Goal: Use online tool/utility: Utilize a website feature to perform a specific function

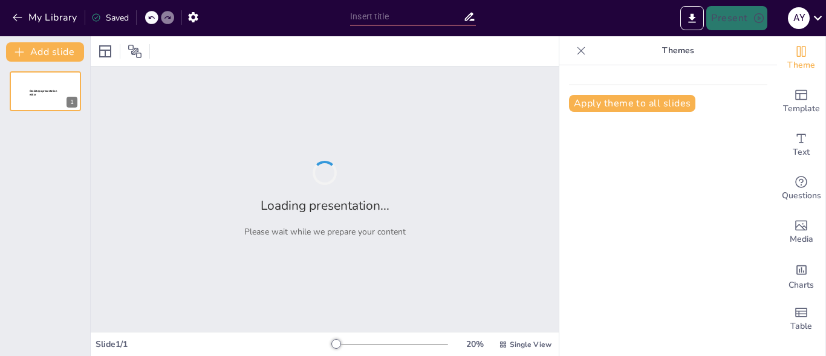
type input "Tatuajes de las Maras: Un Lenguaje Simbólico de Identidad y Pertenencia"
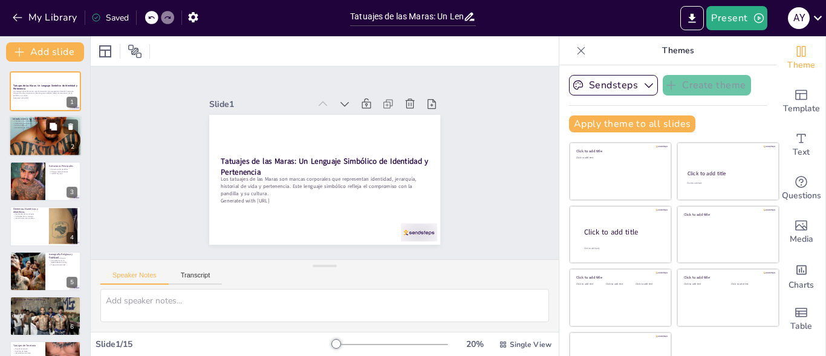
click at [51, 134] on button at bounding box center [53, 127] width 15 height 15
type textarea "Los tatuajes en las Maras funcionan como un lenguaje que comunica la historia d…"
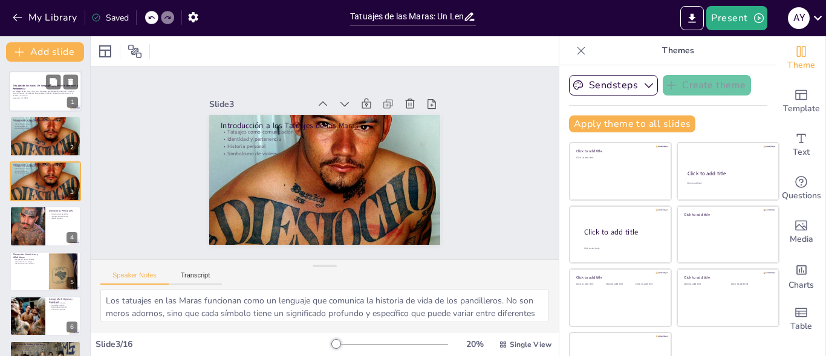
click at [47, 110] on div at bounding box center [45, 91] width 73 height 41
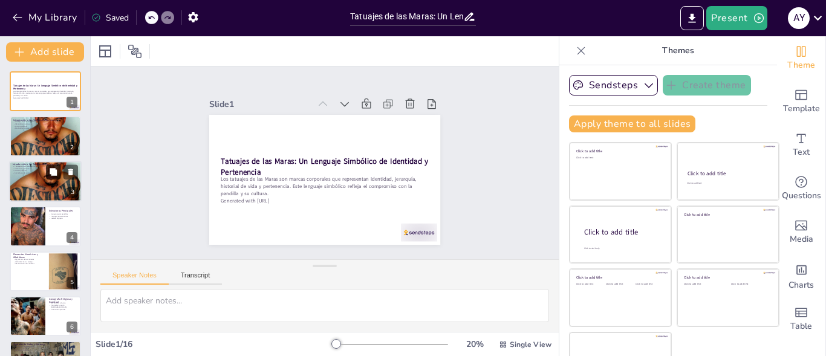
click at [53, 178] on button at bounding box center [53, 172] width 15 height 15
type textarea "Los tatuajes en las Maras funcionan como un lenguaje que comunica la historia d…"
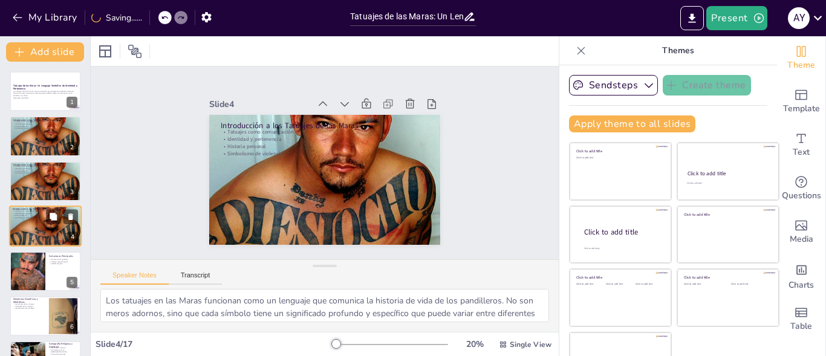
scroll to position [18, 0]
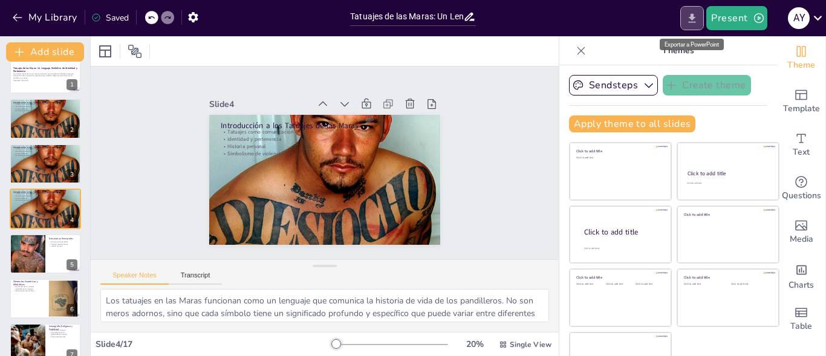
click at [699, 20] on icon "Export to PowerPoint" at bounding box center [692, 18] width 13 height 13
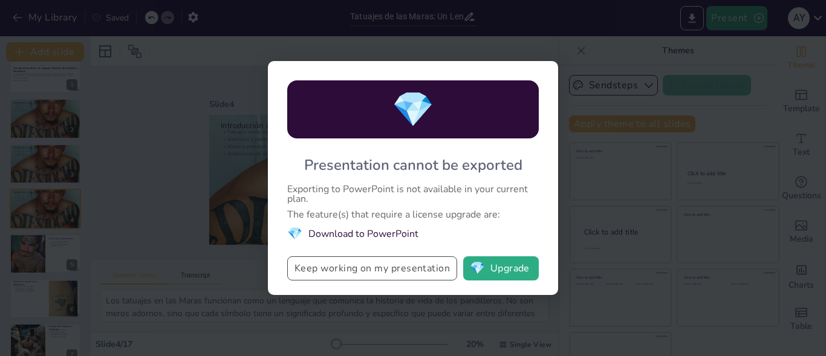
click at [385, 266] on button "Keep working on my presentation" at bounding box center [372, 268] width 170 height 24
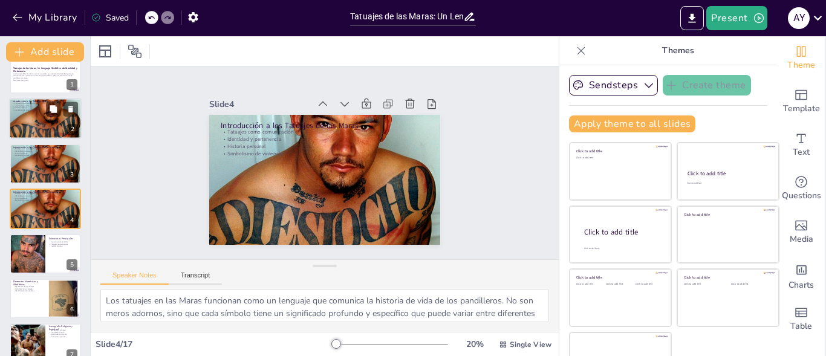
click at [45, 117] on div at bounding box center [45, 119] width 73 height 50
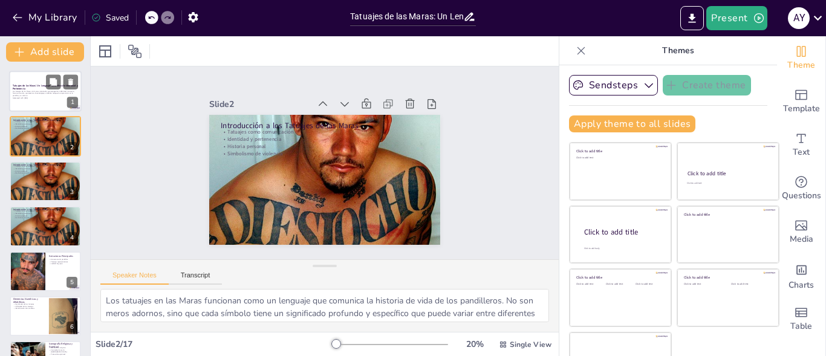
click at [42, 90] on p "Los tatuajes de las Maras son marcas corporales que representan identidad, jera…" at bounding box center [45, 93] width 65 height 7
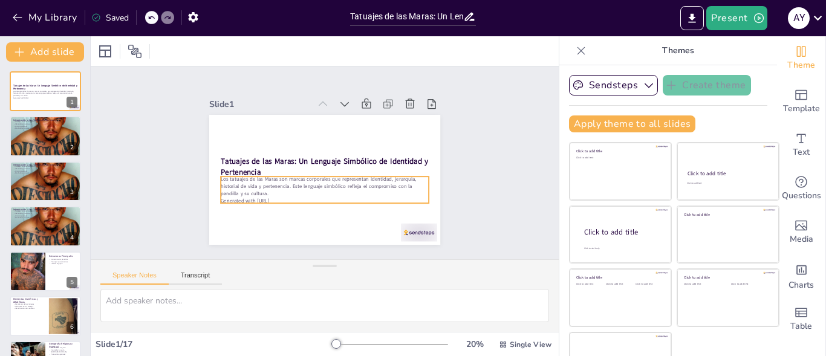
click at [279, 194] on p "Generated with [URL]" at bounding box center [313, 198] width 200 height 71
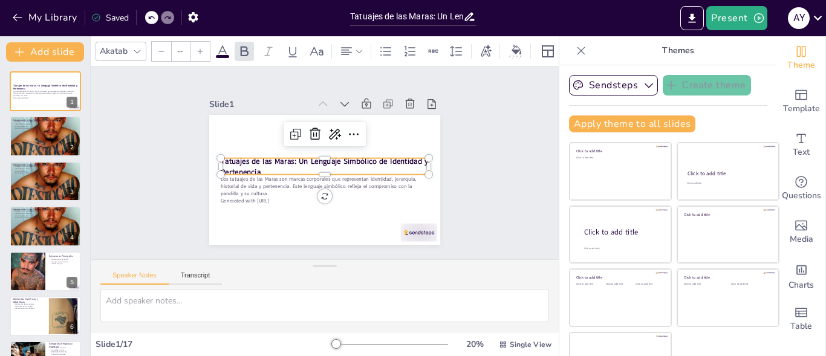
type input "48"
click at [252, 165] on p "Tatuajes de las Maras: Un Lenguaje Simbólico de Identidad y Pertenencia" at bounding box center [325, 166] width 208 height 22
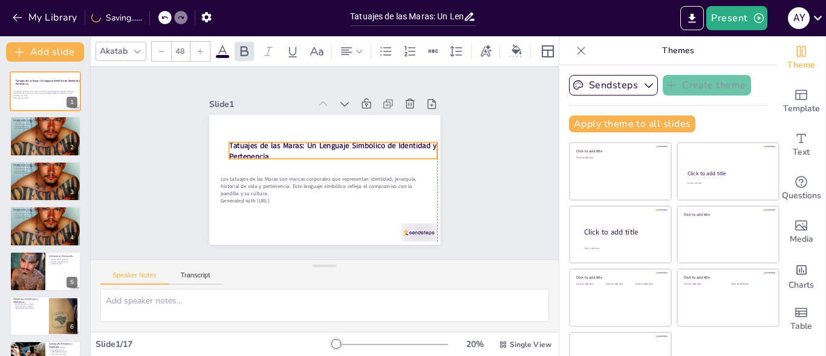
drag, startPoint x: 252, startPoint y: 165, endPoint x: 255, endPoint y: 149, distance: 16.1
click at [255, 149] on p "Tatuajes de las Maras: Un Lenguaje Simbólico de Identidad y Pertenencia" at bounding box center [334, 151] width 209 height 43
click at [816, 21] on icon at bounding box center [818, 18] width 16 height 16
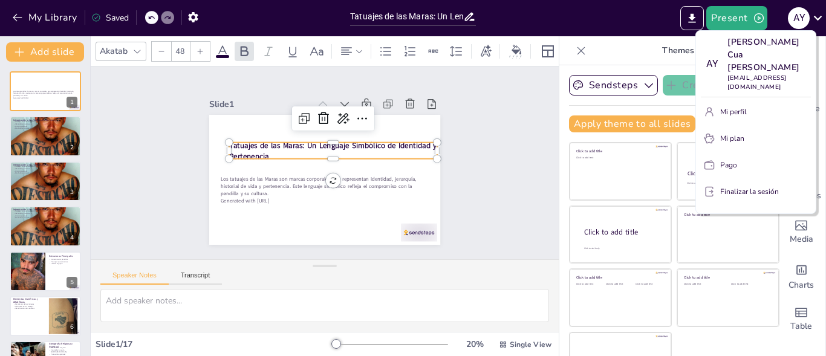
click at [693, 18] on div at bounding box center [413, 178] width 826 height 356
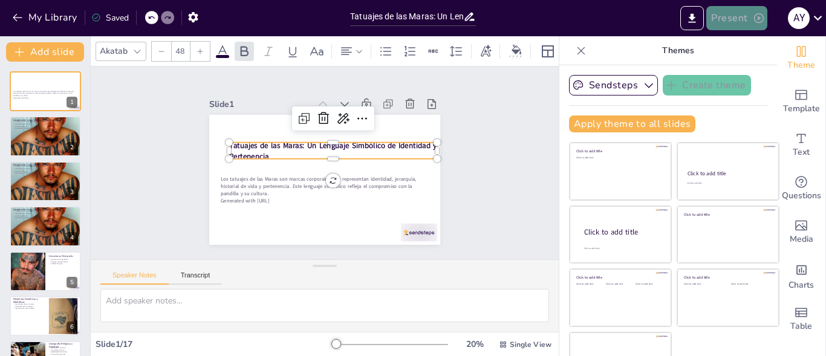
click at [755, 16] on icon "button" at bounding box center [759, 18] width 10 height 10
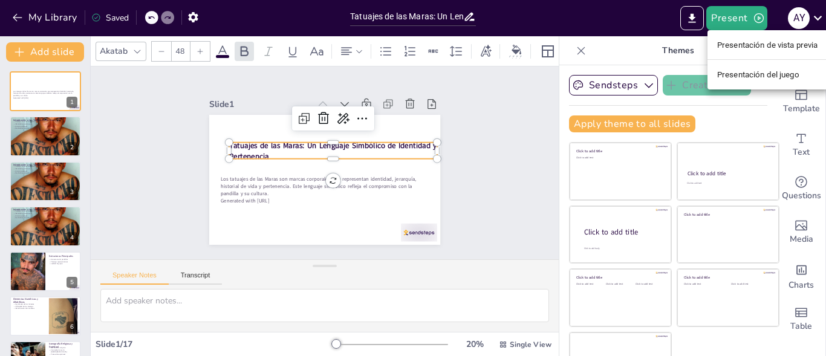
click at [695, 19] on div at bounding box center [413, 178] width 826 height 356
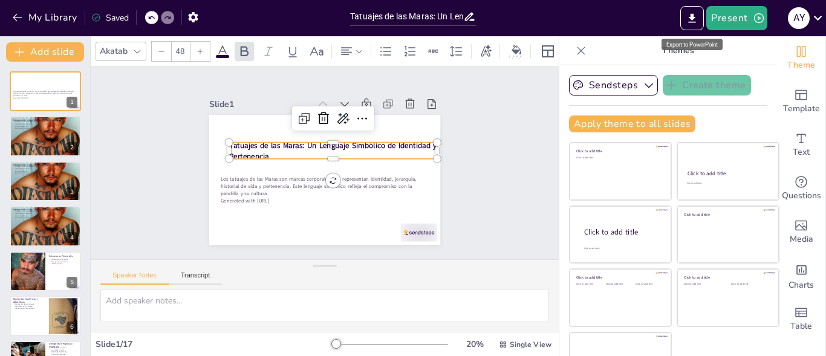
click at [687, 19] on icon "Export to PowerPoint" at bounding box center [692, 18] width 13 height 13
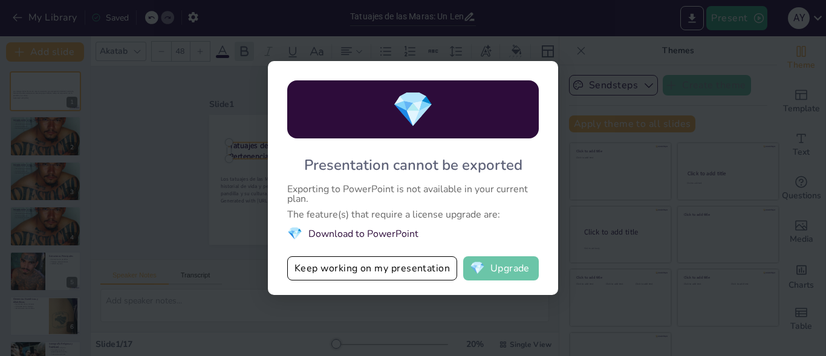
click at [485, 269] on span "💎" at bounding box center [477, 268] width 15 height 12
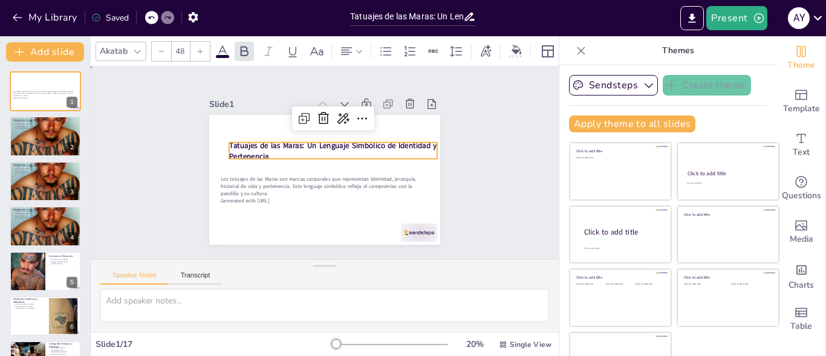
click at [455, 119] on div "Slide 1 Los tatuajes de las Maras son marcas corporales que representan identid…" at bounding box center [325, 163] width 315 height 194
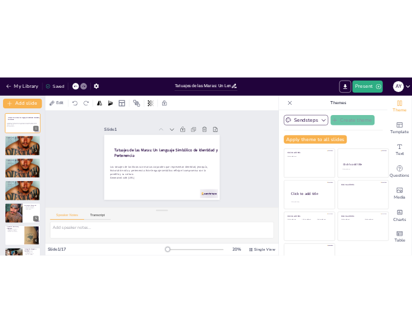
scroll to position [34, 0]
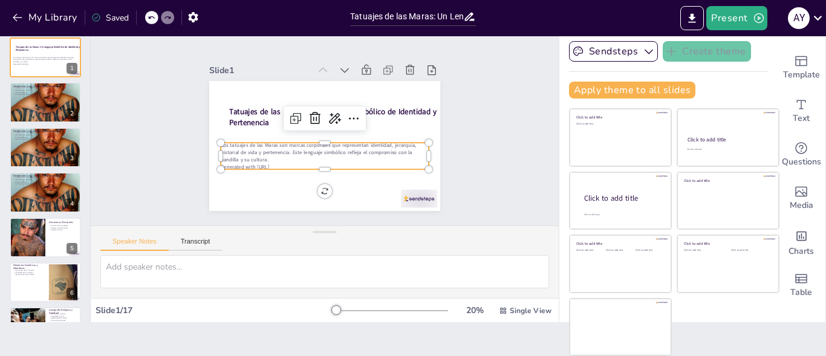
click at [221, 158] on div "Los tatuajes de las Maras son marcas corporales que representan identidad, jera…" at bounding box center [325, 156] width 208 height 29
type input "48"
click at [263, 108] on strong "Tatuajes de las Maras: Un Lenguaje Simbólico de Identidad y Pertenencia" at bounding box center [332, 116] width 207 height 21
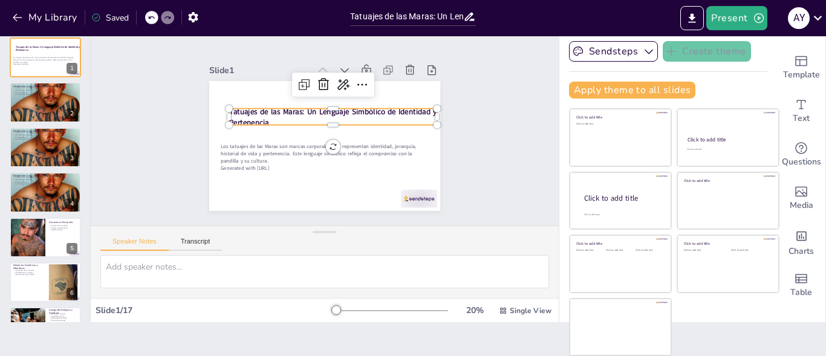
click at [262, 116] on p "Tatuajes de las Maras: Un Lenguaje Simbólico de Identidad y Pertenencia" at bounding box center [334, 118] width 209 height 44
click at [255, 116] on strong "Tatuajes de las Maras: Un Lenguaje Simbólico de Identidad y Pertenencia" at bounding box center [336, 115] width 204 height 74
click at [252, 117] on strong "Tatuajes de las Maras: Un Lenguaje Simbólico de Identidad y Pertenencia" at bounding box center [334, 112] width 209 height 32
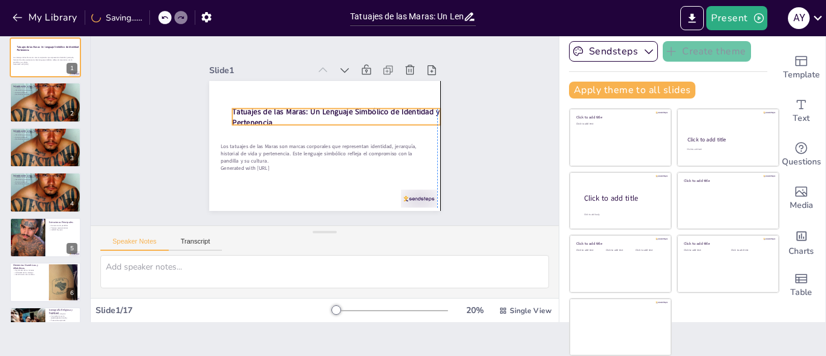
click at [263, 114] on p "Tatuajes de las Maras: Un Lenguaje Simbólico de Identidad y Pertenencia" at bounding box center [336, 117] width 208 height 22
click at [227, 106] on div at bounding box center [232, 109] width 10 height 10
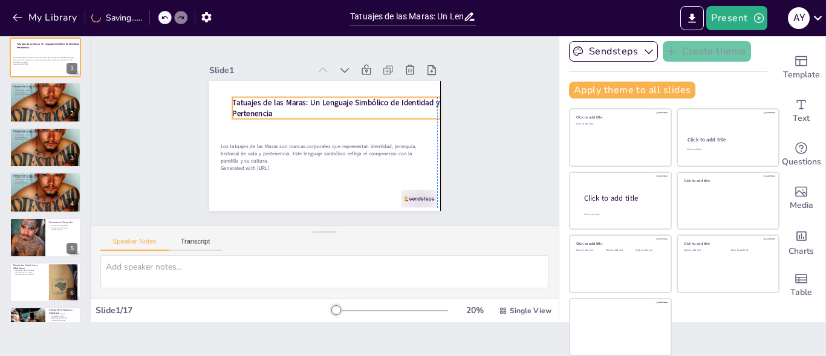
drag, startPoint x: 224, startPoint y: 108, endPoint x: 218, endPoint y: 97, distance: 13.3
click at [232, 97] on strong "Tatuajes de las Maras: Un Lenguaje Simbólico de Identidad y Pertenencia" at bounding box center [335, 107] width 207 height 21
click at [119, 322] on div "Slide 1 / 17 20 % Single View" at bounding box center [325, 310] width 468 height 24
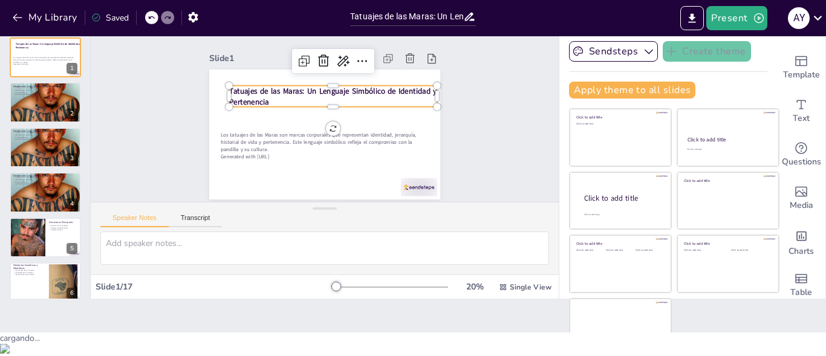
scroll to position [0, 0]
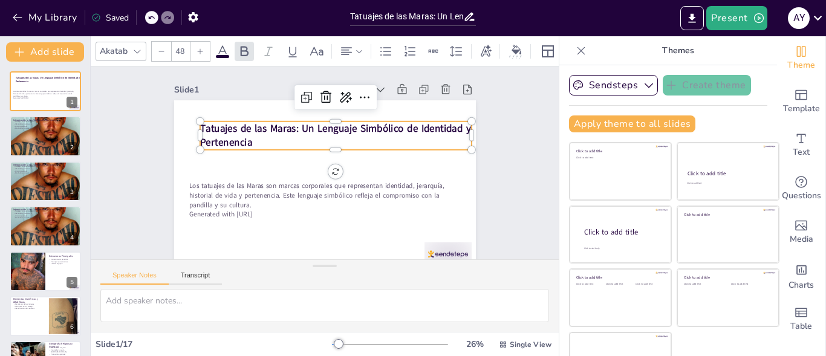
click at [575, 48] on icon at bounding box center [581, 51] width 12 height 12
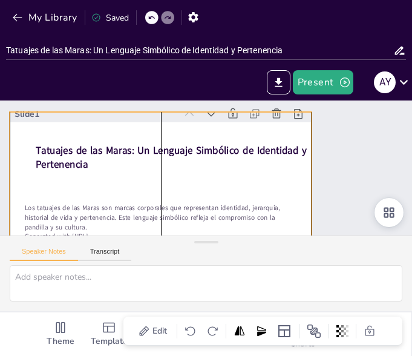
drag, startPoint x: 279, startPoint y: 194, endPoint x: 280, endPoint y: 183, distance: 10.4
click at [280, 183] on div at bounding box center [161, 207] width 302 height 170
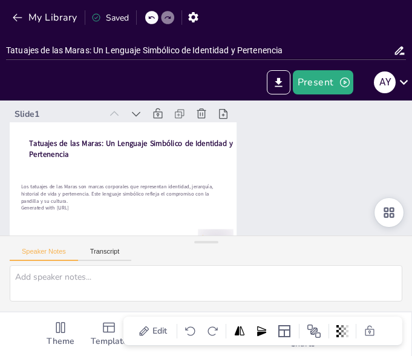
drag, startPoint x: 200, startPoint y: 241, endPoint x: 266, endPoint y: 240, distance: 65.9
click at [266, 240] on div "Speaker Notes Transcript" at bounding box center [206, 273] width 412 height 76
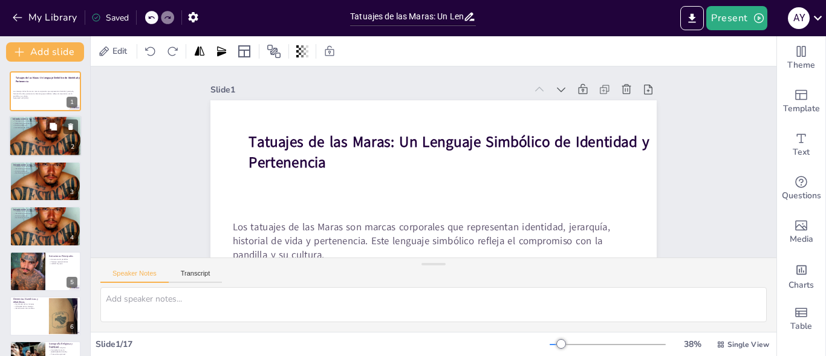
click at [41, 135] on div at bounding box center [45, 137] width 73 height 50
type textarea "Los tatuajes en las Maras funcionan como un lenguaje que comunica la historia d…"
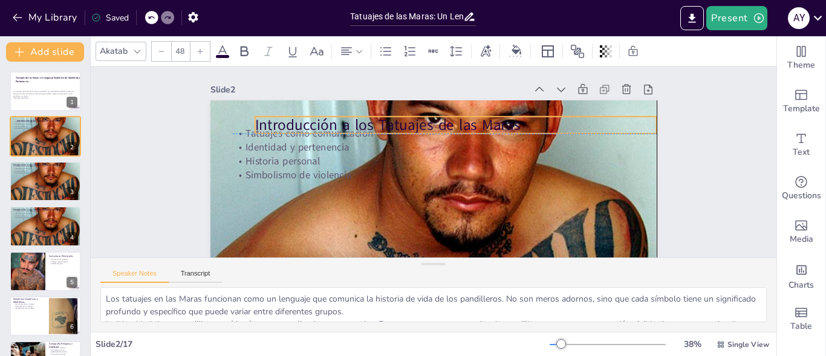
drag, startPoint x: 310, startPoint y: 119, endPoint x: 333, endPoint y: 119, distance: 23.0
click at [333, 119] on p "Introducción a los Tatuajes de las Maras" at bounding box center [460, 127] width 402 height 63
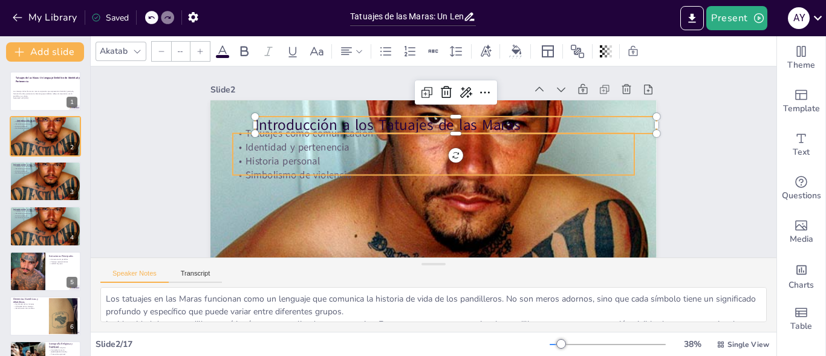
type input "32"
click at [274, 161] on p "Historia personal" at bounding box center [433, 162] width 401 height 56
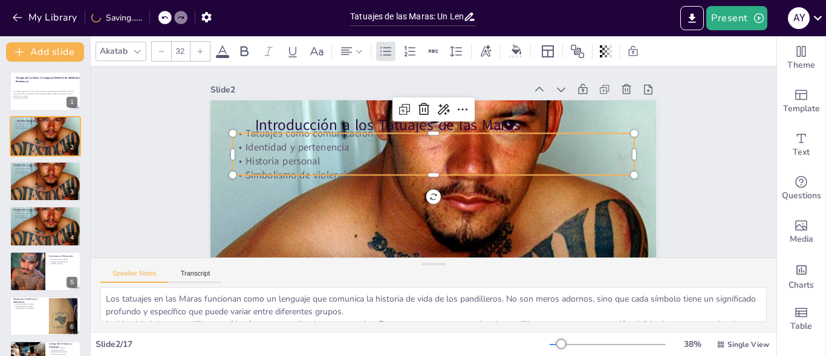
click at [342, 178] on div "Introducción a los Tatuajes de las Maras Tatuajes como comunicación Identidad y…" at bounding box center [427, 225] width 470 height 296
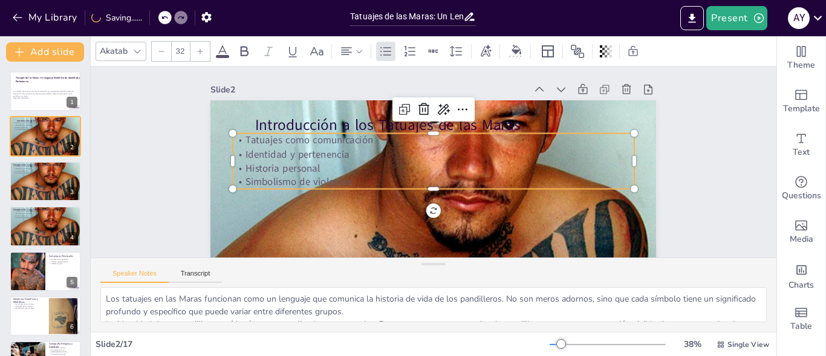
click at [227, 48] on icon at bounding box center [222, 51] width 15 height 15
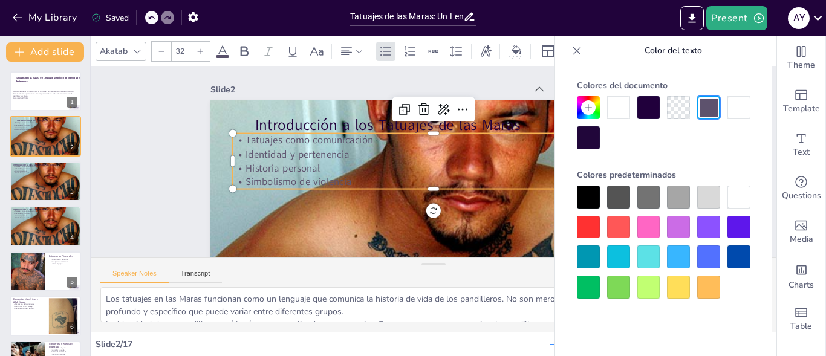
click at [593, 145] on div at bounding box center [588, 137] width 23 height 23
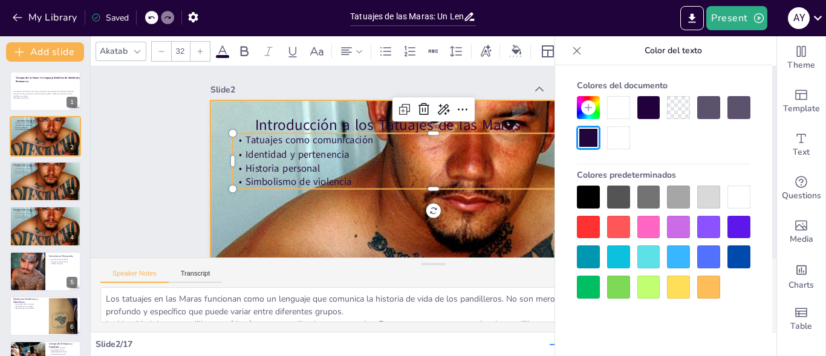
click at [350, 218] on div at bounding box center [433, 226] width 446 height 304
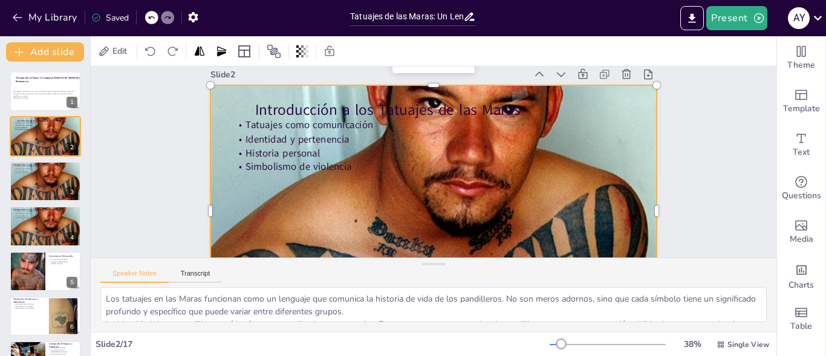
scroll to position [14, 0]
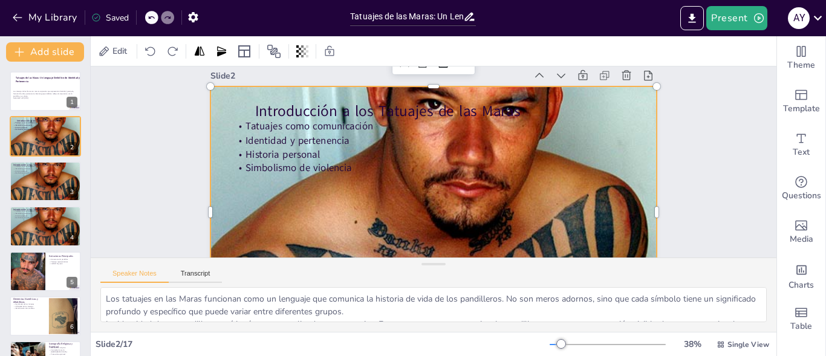
click at [343, 198] on div at bounding box center [433, 212] width 446 height 304
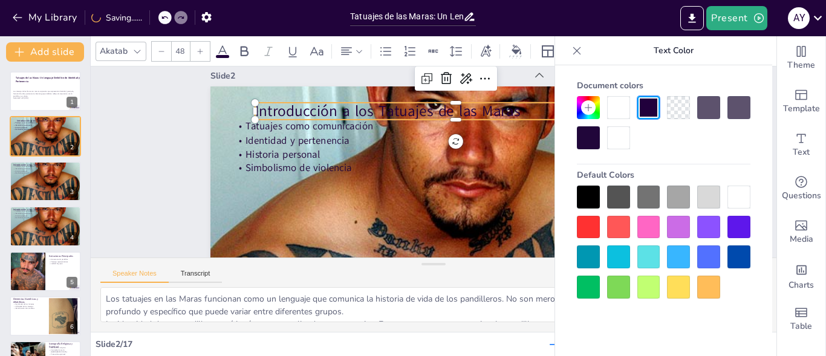
click at [482, 112] on p "Introducción a los Tatuajes de las Maras" at bounding box center [461, 113] width 402 height 63
click at [576, 52] on icon at bounding box center [577, 51] width 8 height 8
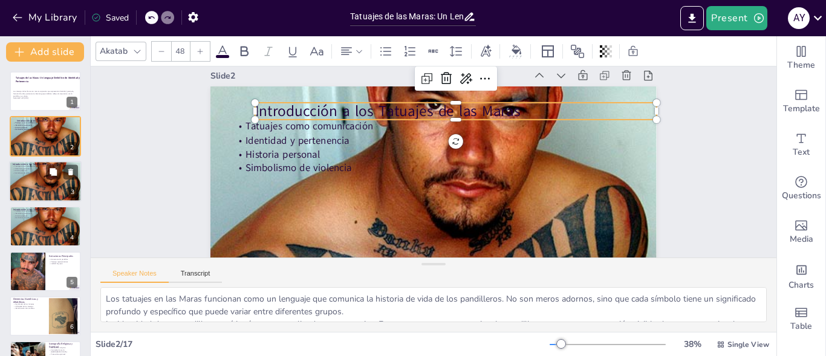
click at [22, 183] on div at bounding box center [45, 182] width 73 height 50
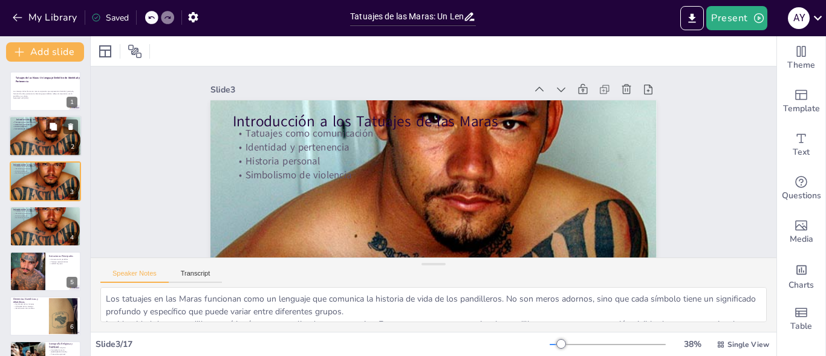
click at [32, 139] on div at bounding box center [45, 137] width 73 height 50
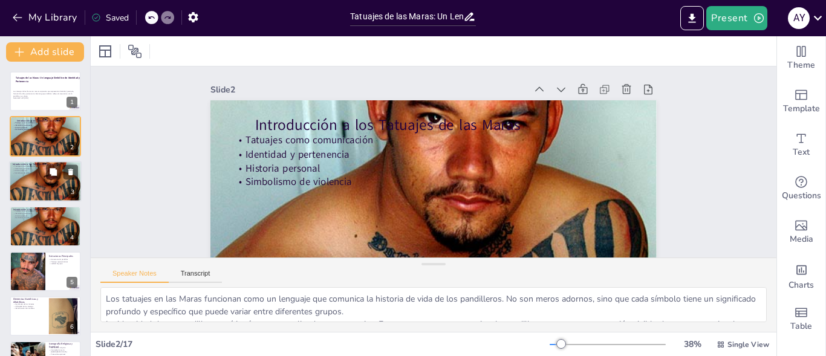
click at [41, 172] on p "Simbolismo de violencia" at bounding box center [45, 173] width 65 height 2
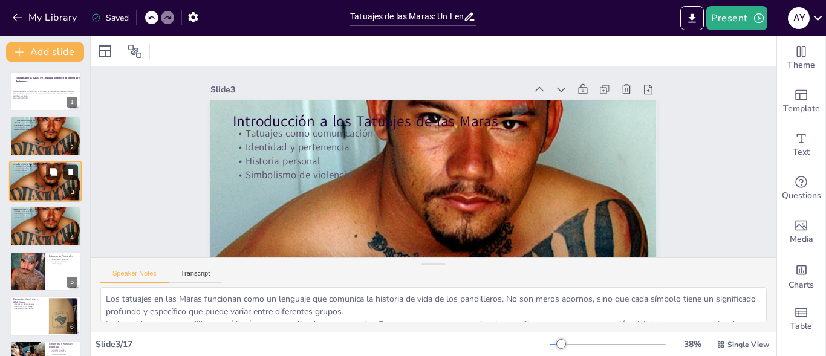
click at [67, 169] on icon at bounding box center [71, 172] width 8 height 8
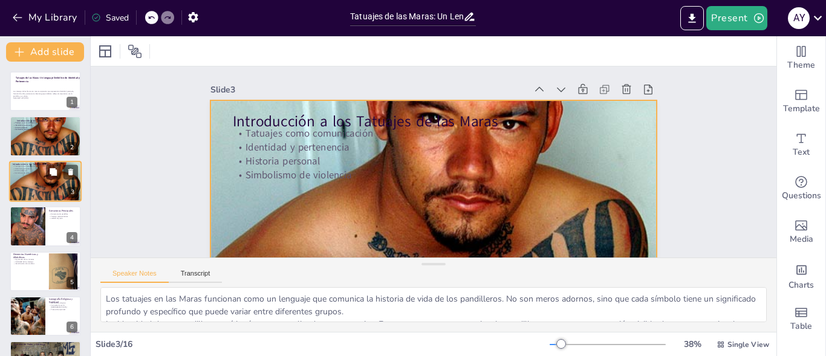
click at [31, 177] on div at bounding box center [45, 182] width 73 height 50
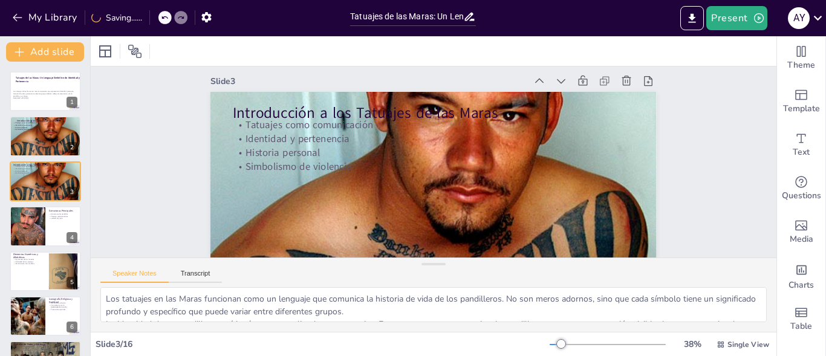
scroll to position [7, 0]
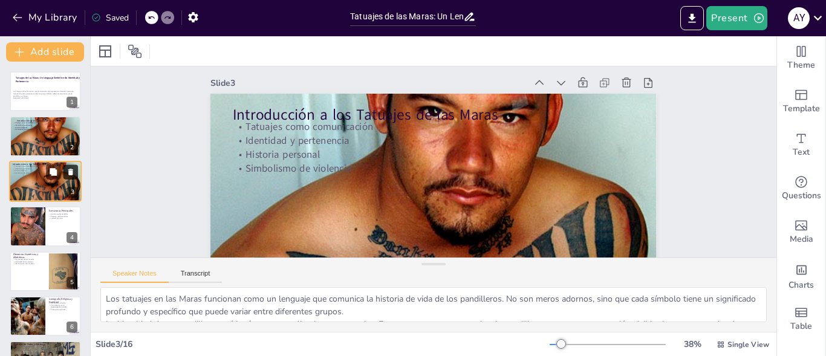
click at [72, 174] on icon at bounding box center [70, 172] width 5 height 7
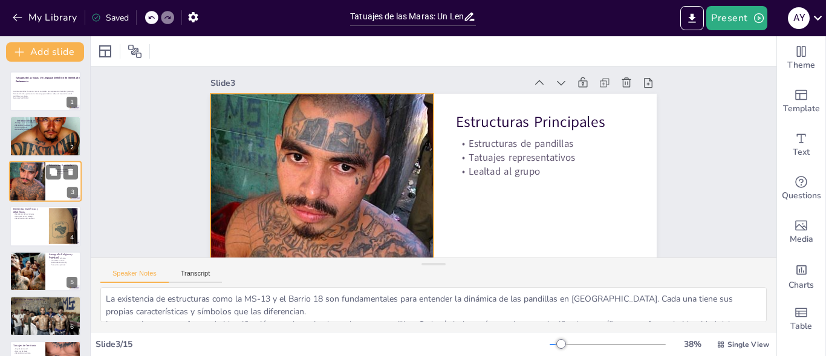
click at [23, 191] on div at bounding box center [27, 181] width 36 height 48
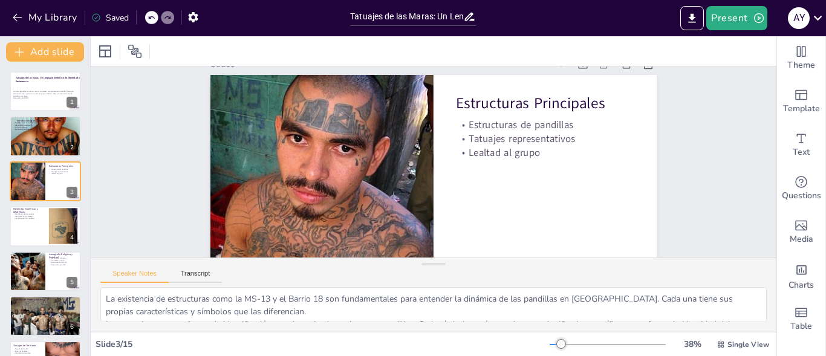
scroll to position [15, 0]
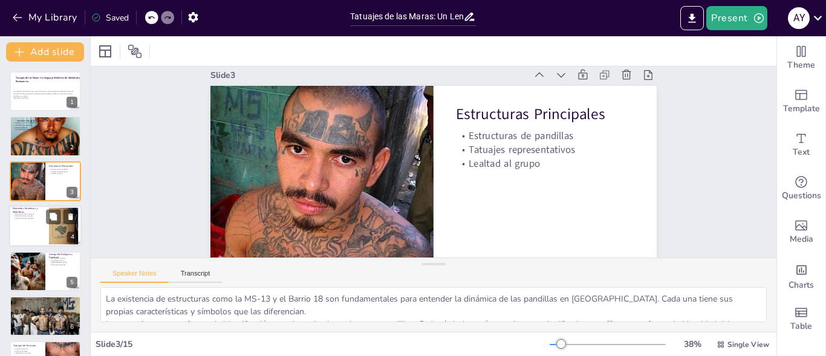
click at [37, 225] on div at bounding box center [45, 226] width 73 height 41
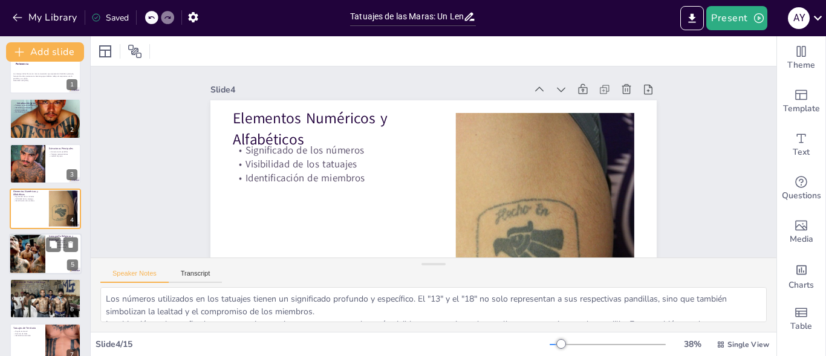
click at [23, 251] on div at bounding box center [27, 253] width 68 height 41
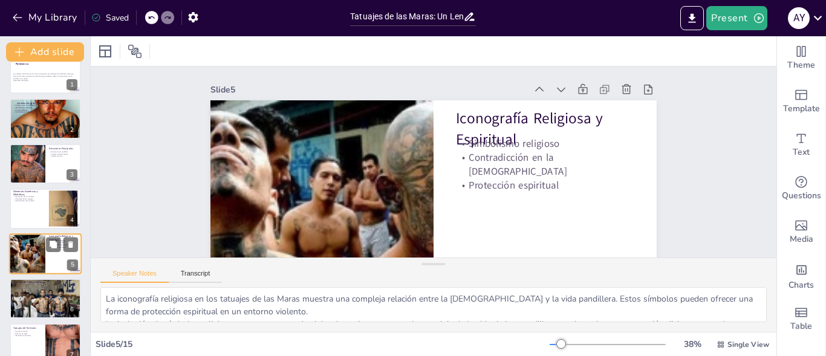
scroll to position [62, 0]
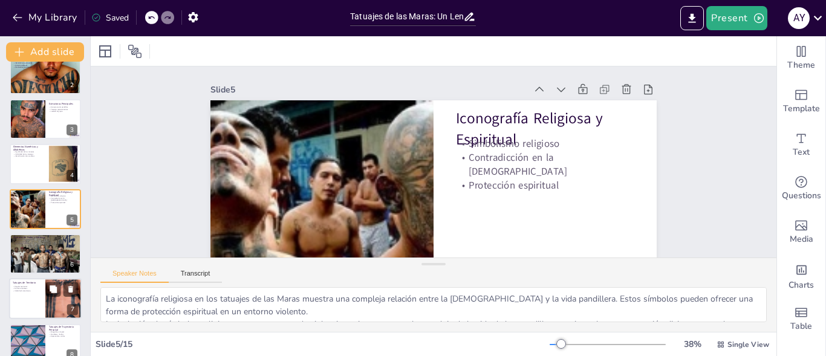
click at [18, 296] on div at bounding box center [45, 299] width 73 height 41
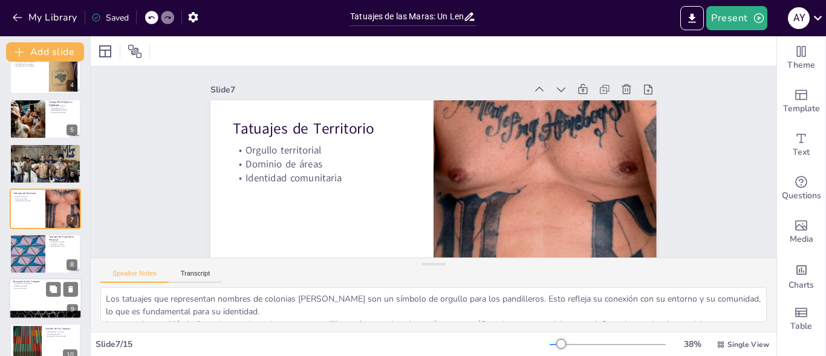
click at [21, 305] on div at bounding box center [45, 298] width 73 height 41
type textarea "La visibilidad de un tatuaje es un indicador del compromiso de un pandillero co…"
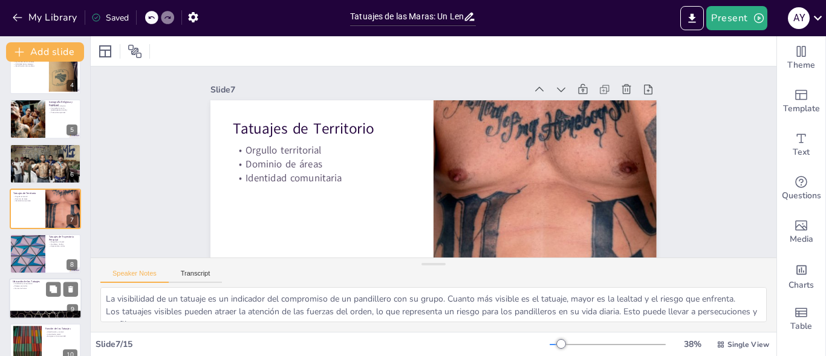
scroll to position [243, 0]
